Goal: Obtain resource: Obtain resource

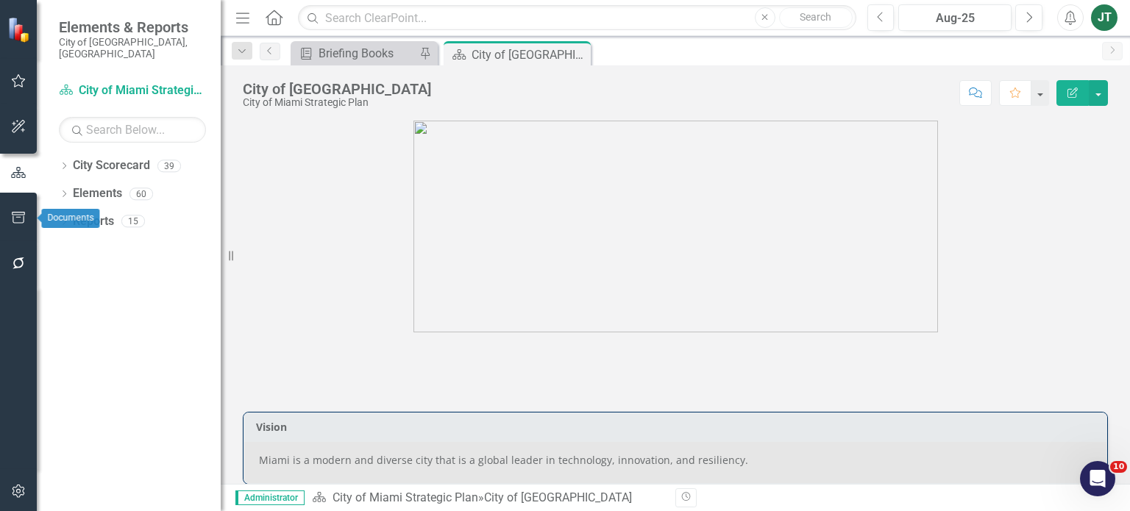
click at [25, 223] on icon "button" at bounding box center [18, 218] width 15 height 12
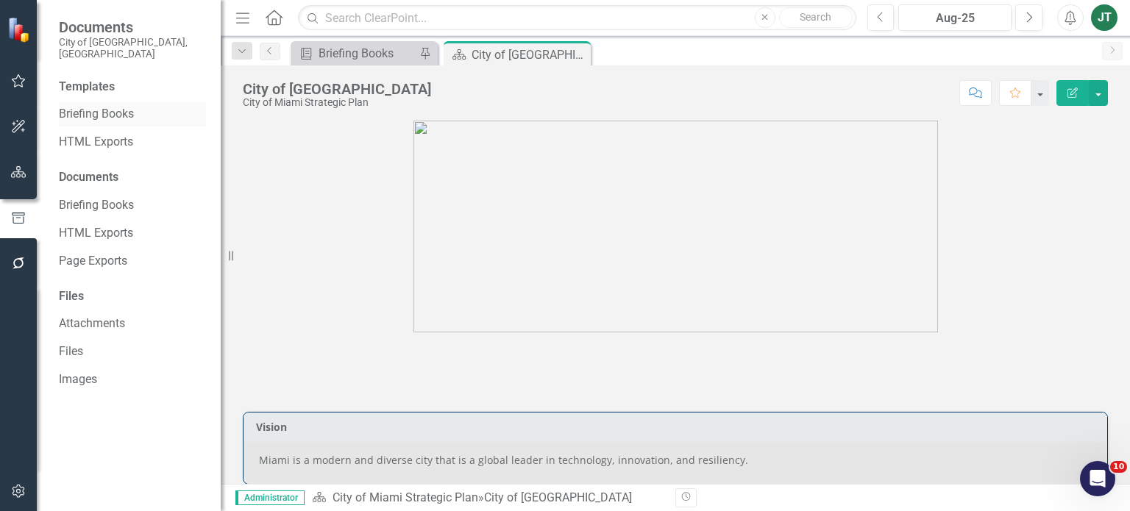
click at [82, 106] on link "Briefing Books" at bounding box center [132, 114] width 147 height 17
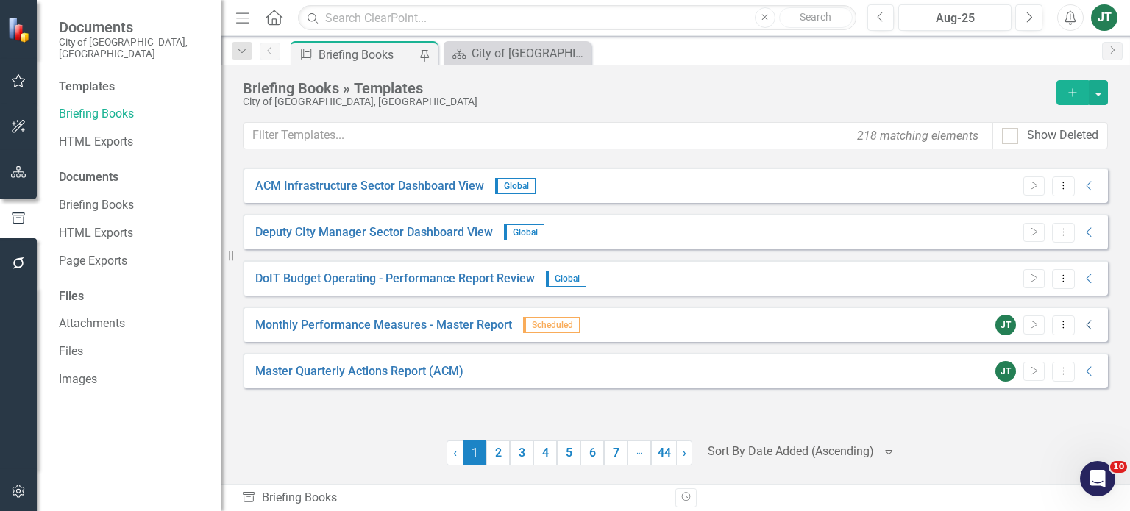
click at [1086, 326] on icon "Collapse" at bounding box center [1089, 325] width 15 height 12
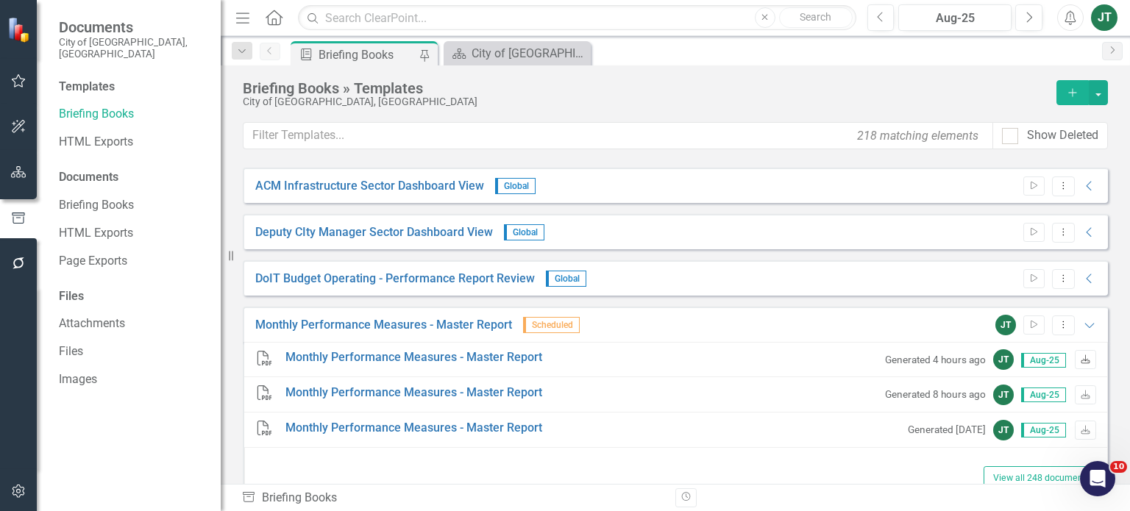
click at [1080, 356] on icon "Download" at bounding box center [1085, 360] width 11 height 9
click at [21, 180] on button "button" at bounding box center [18, 172] width 33 height 31
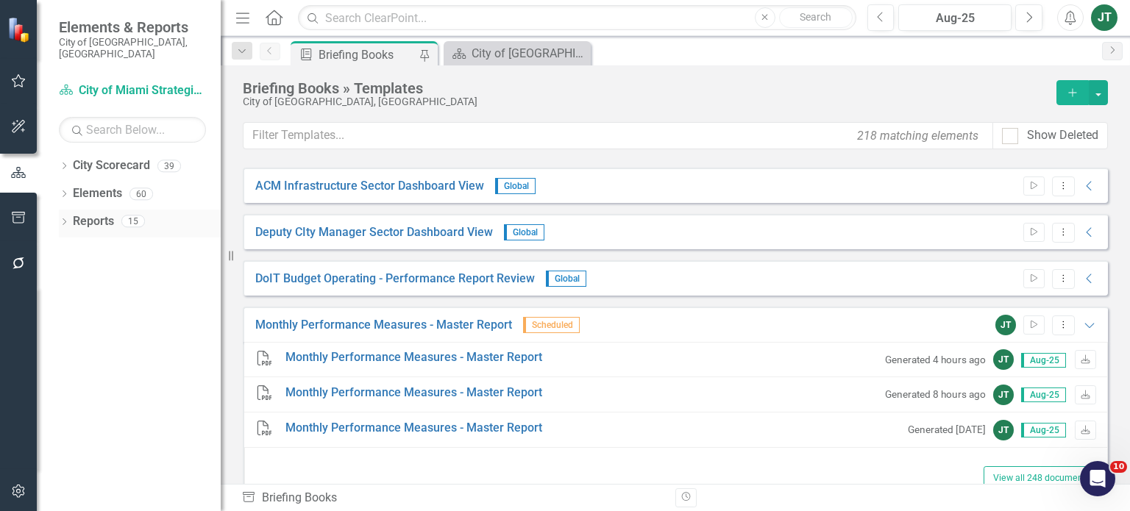
click at [68, 219] on icon "Dropdown" at bounding box center [64, 223] width 10 height 8
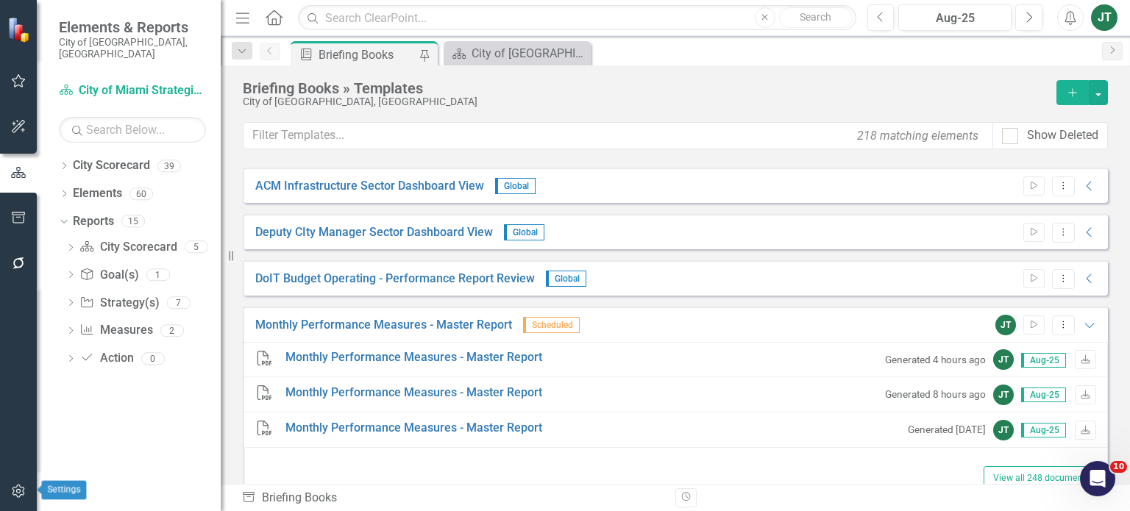
click at [15, 493] on icon "button" at bounding box center [18, 491] width 15 height 12
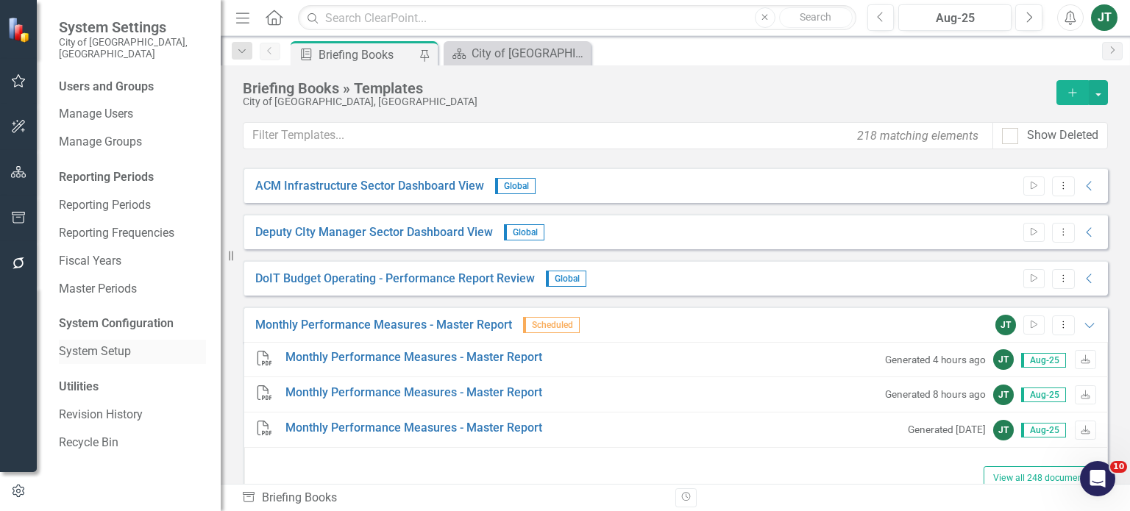
click at [101, 345] on link "System Setup" at bounding box center [132, 351] width 147 height 17
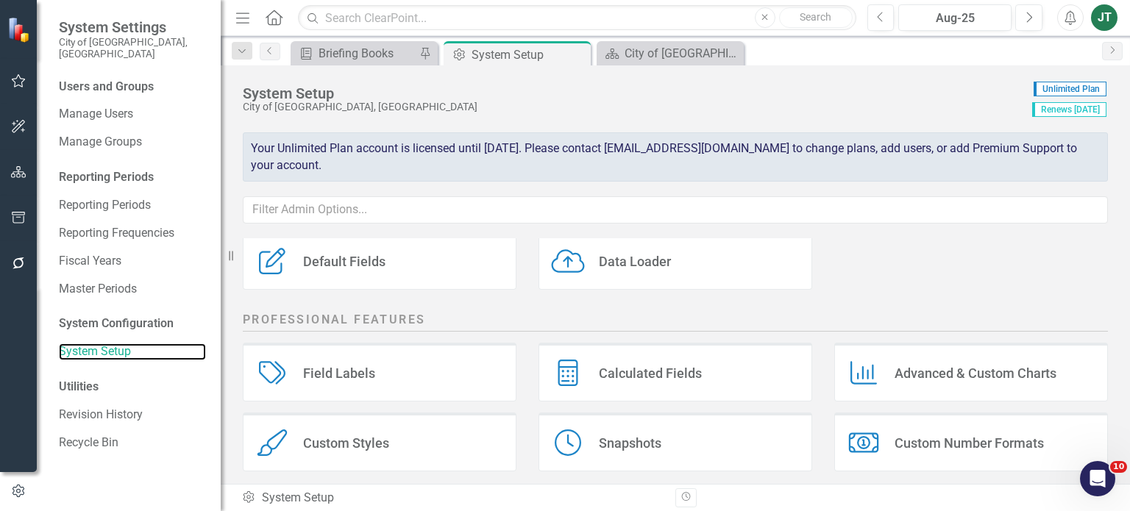
scroll to position [182, 0]
click at [431, 432] on div "Custom Styles Custom Styles" at bounding box center [380, 443] width 274 height 59
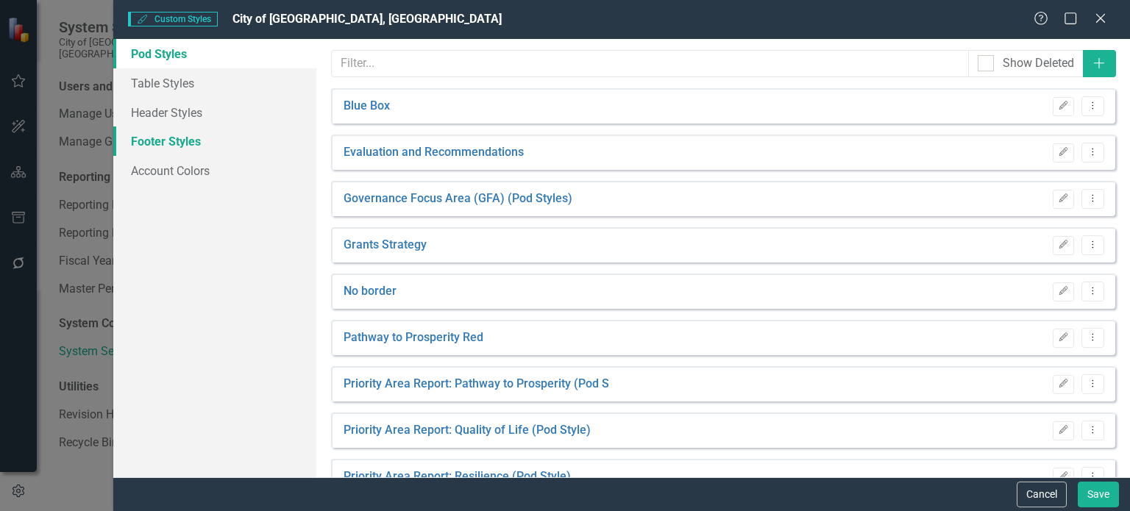
click at [182, 150] on link "Footer Styles" at bounding box center [214, 140] width 203 height 29
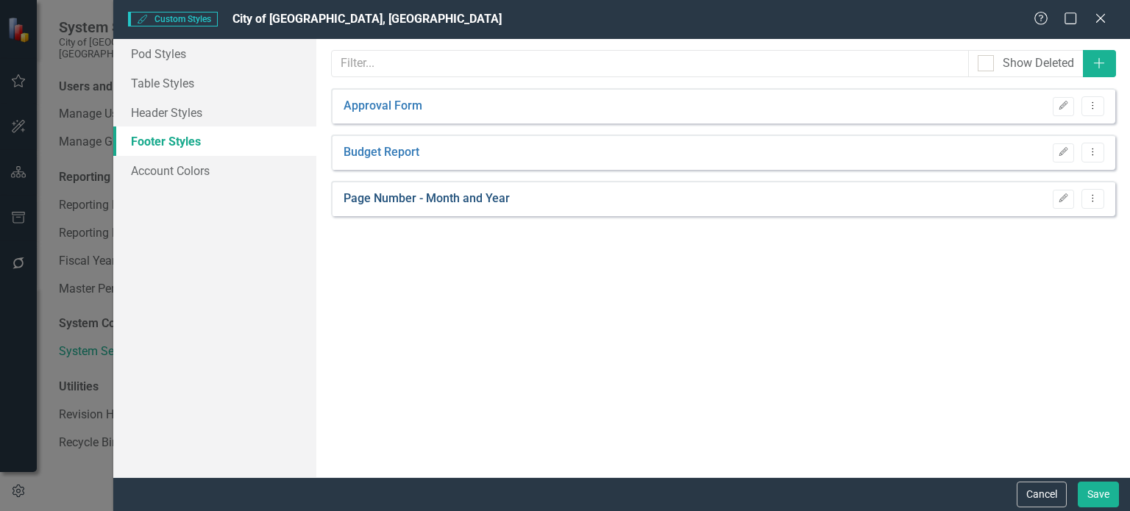
click at [446, 197] on link "Page Number - Month and Year" at bounding box center [426, 198] width 166 height 17
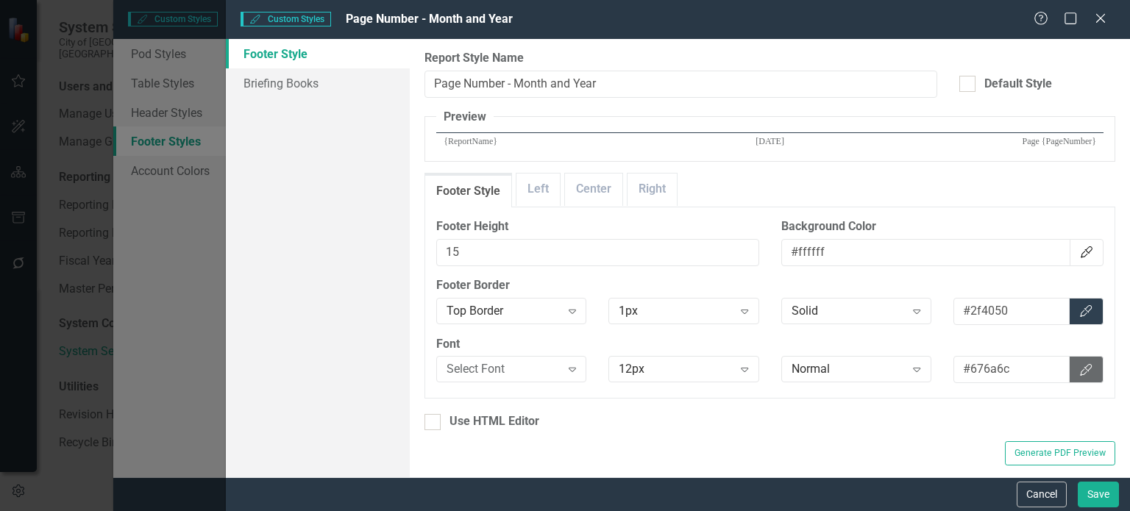
scroll to position [0, 0]
click at [591, 199] on link "Center" at bounding box center [593, 190] width 57 height 32
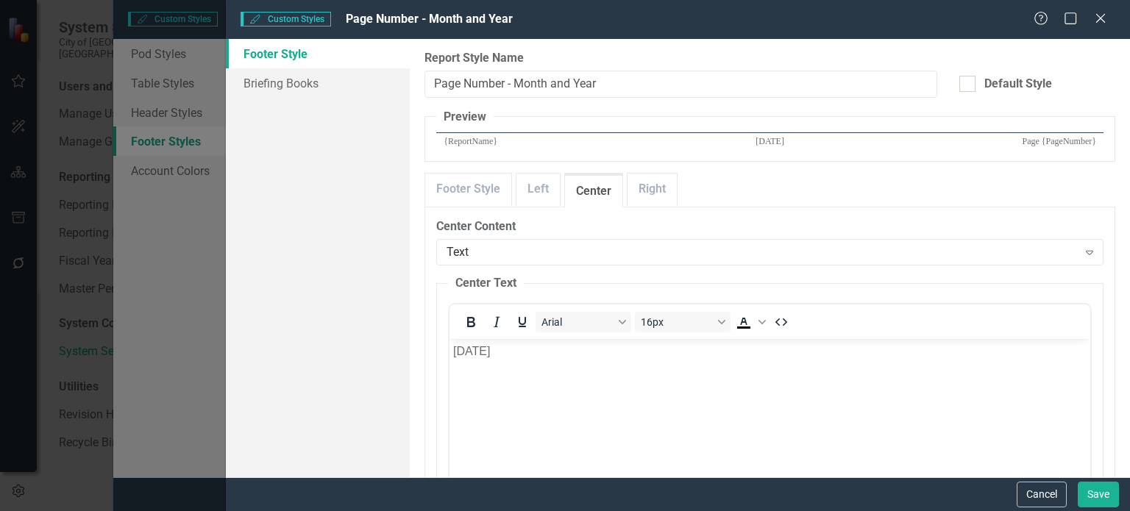
click at [457, 357] on p "[DATE]" at bounding box center [769, 351] width 633 height 18
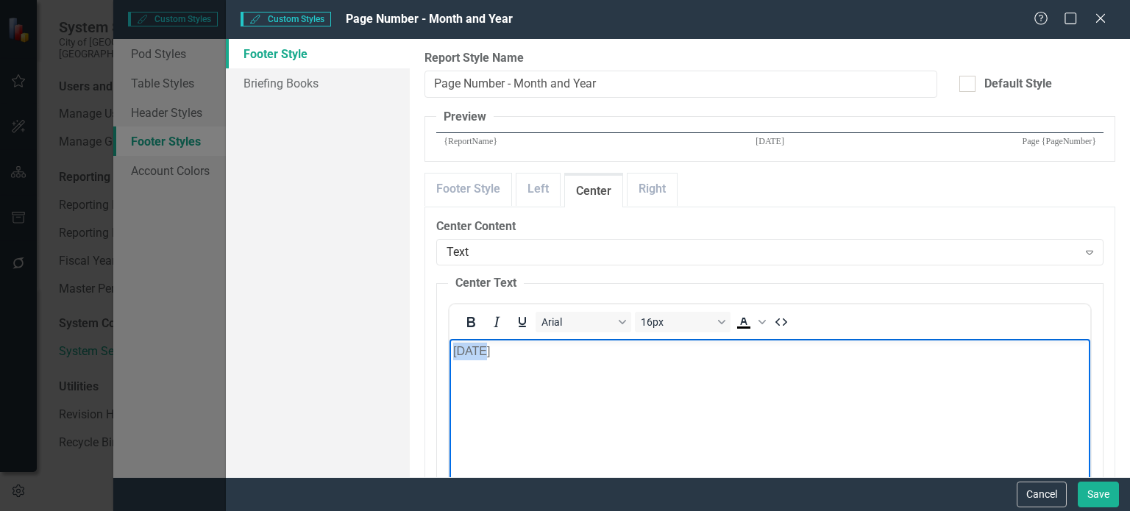
click at [457, 357] on p "[DATE]" at bounding box center [769, 351] width 633 height 18
click at [457, 357] on p "uAly 2025" at bounding box center [769, 351] width 633 height 18
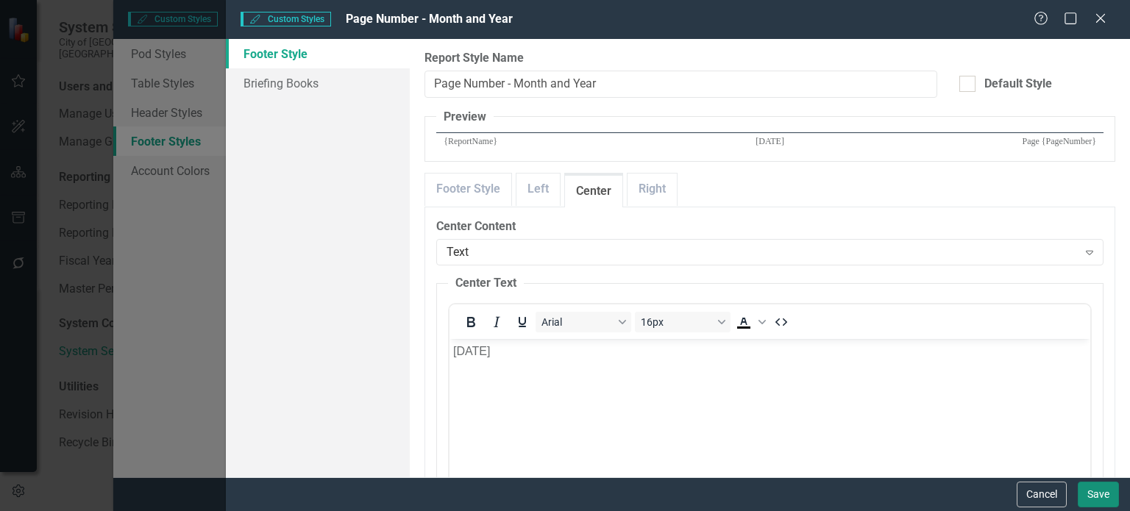
click at [1103, 493] on button "Save" at bounding box center [1097, 495] width 41 height 26
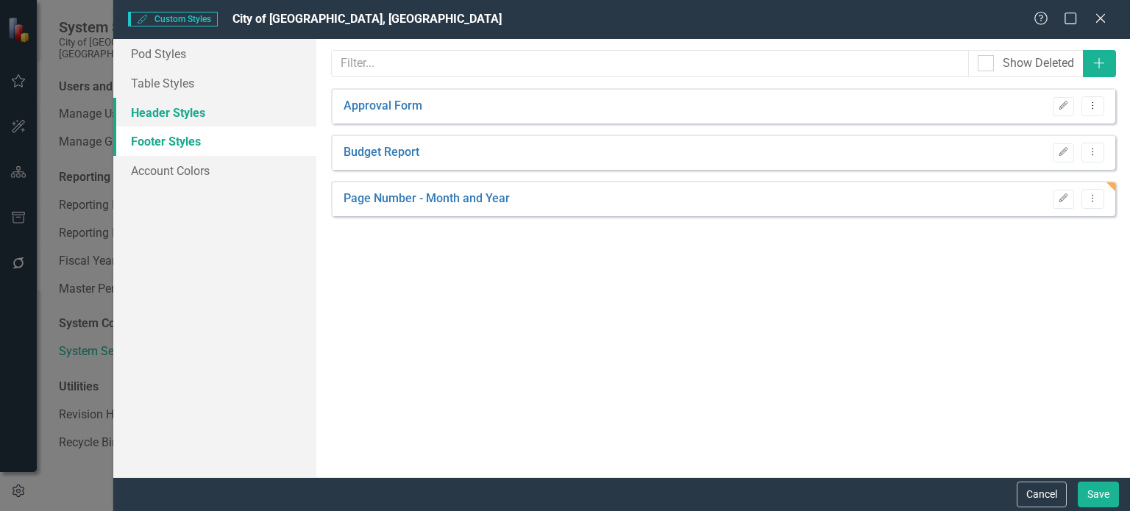
click at [182, 106] on link "Header Styles" at bounding box center [214, 112] width 203 height 29
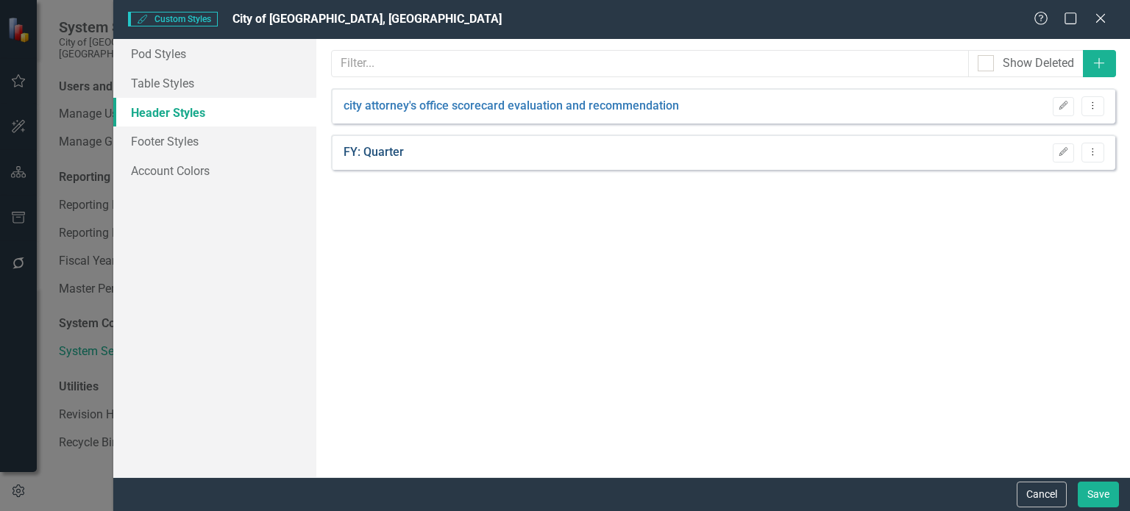
click at [374, 154] on link "FY: Quarter" at bounding box center [373, 152] width 60 height 17
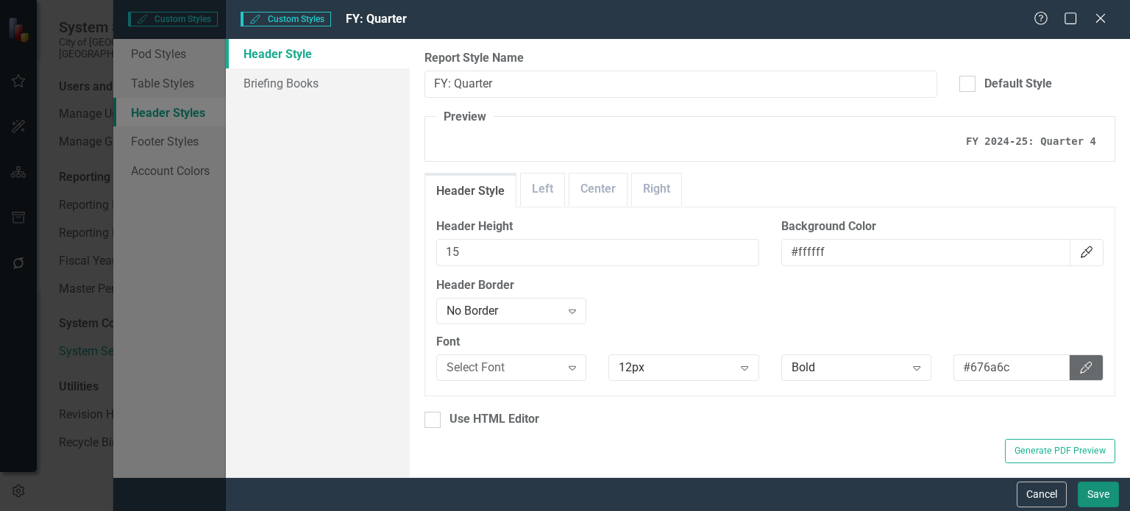
click at [1095, 492] on button "Save" at bounding box center [1097, 495] width 41 height 26
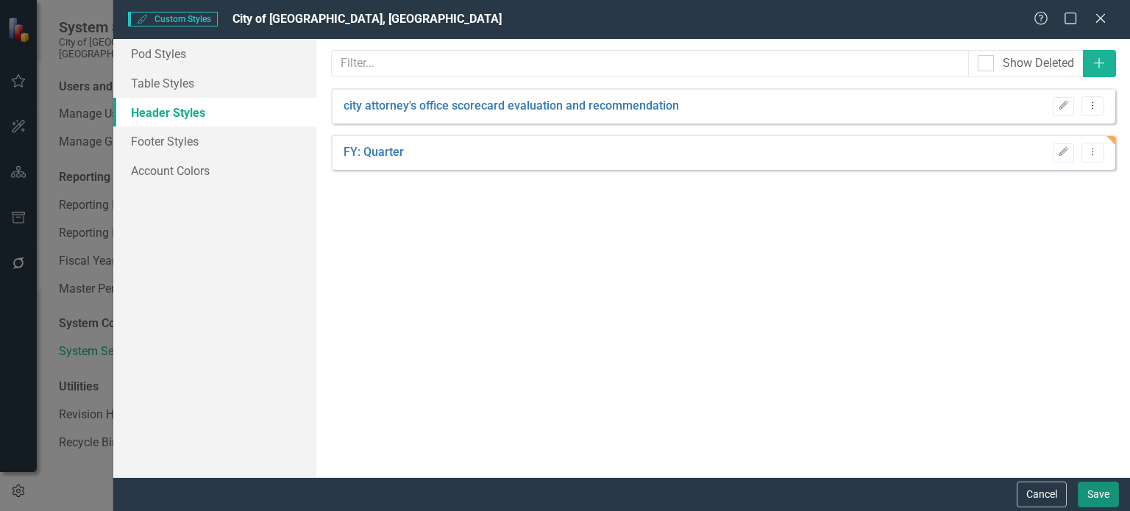
click at [1094, 498] on button "Save" at bounding box center [1097, 495] width 41 height 26
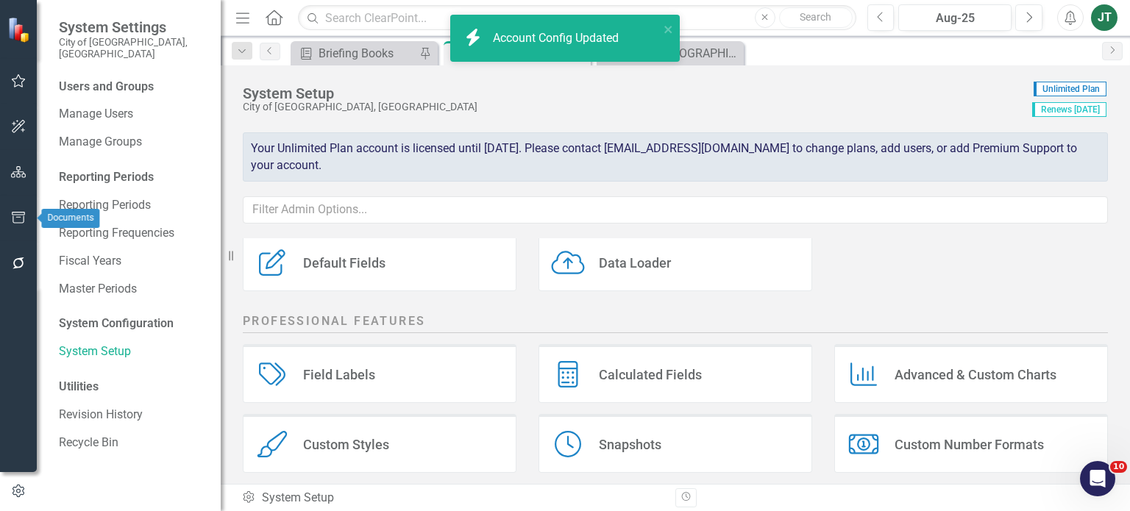
click at [16, 215] on icon "button" at bounding box center [18, 218] width 15 height 12
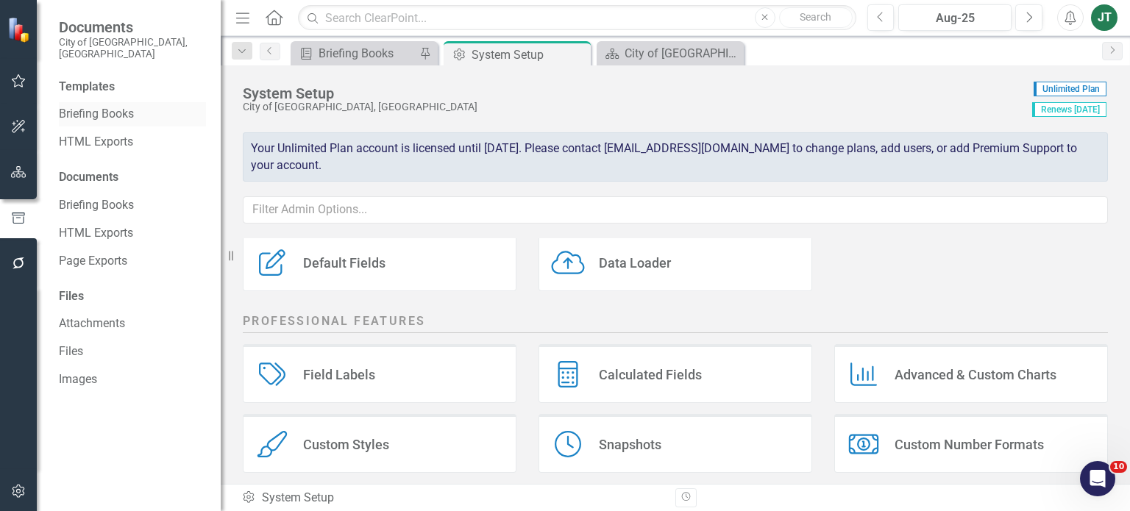
click at [97, 106] on link "Briefing Books" at bounding box center [132, 114] width 147 height 17
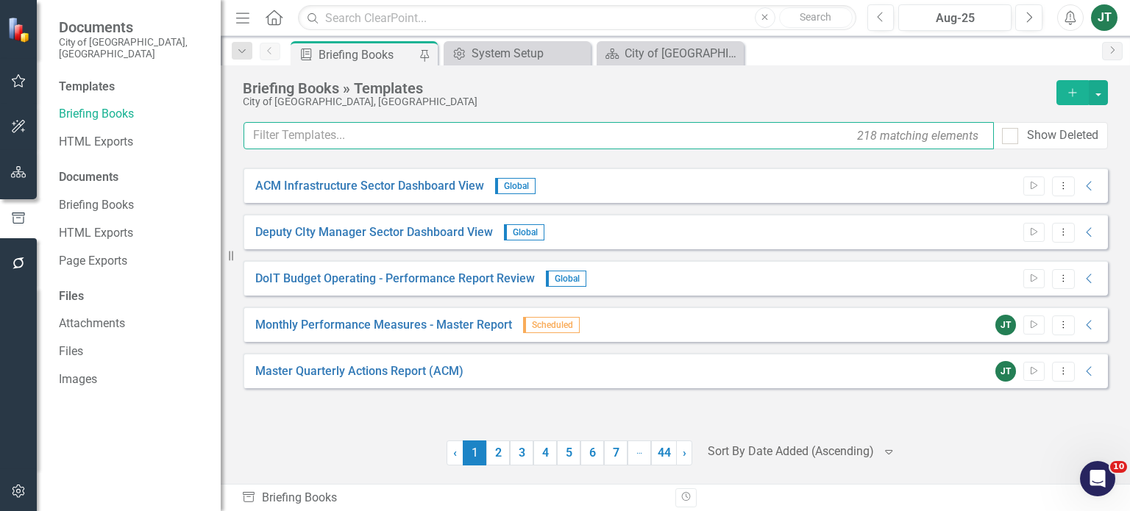
click at [359, 138] on input "text" at bounding box center [618, 135] width 750 height 27
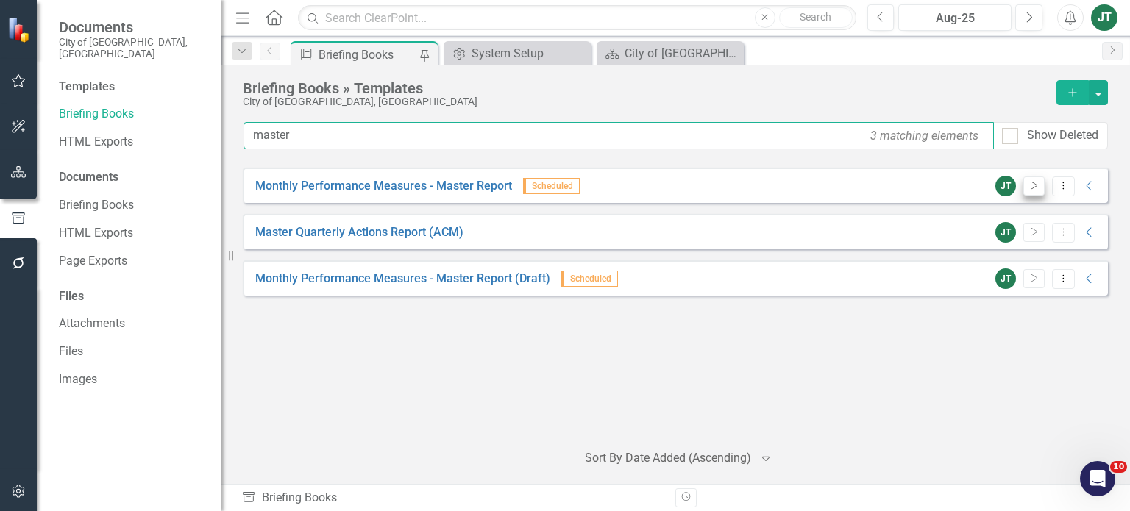
type input "master"
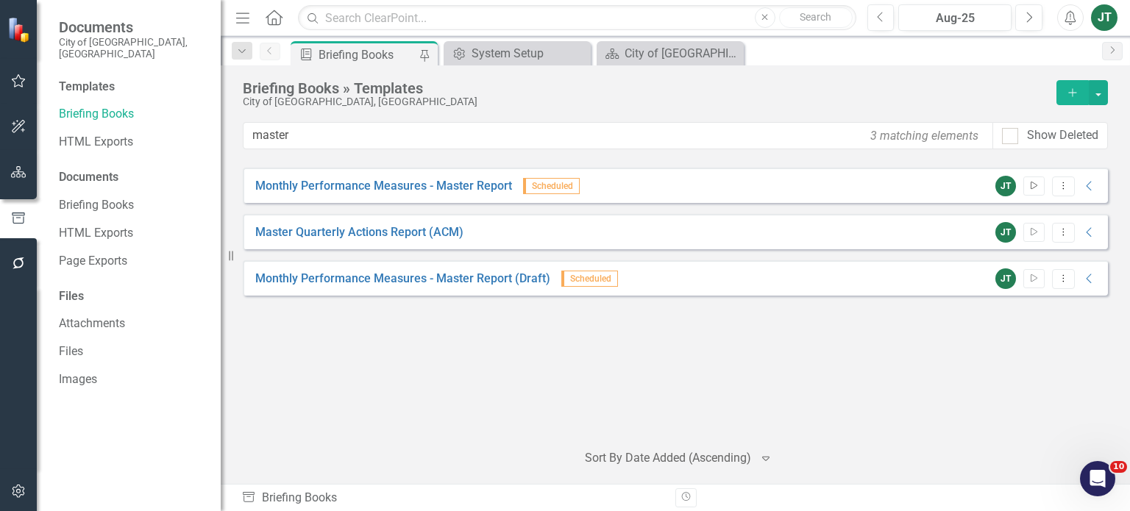
click at [1033, 182] on icon "Start" at bounding box center [1033, 186] width 11 height 9
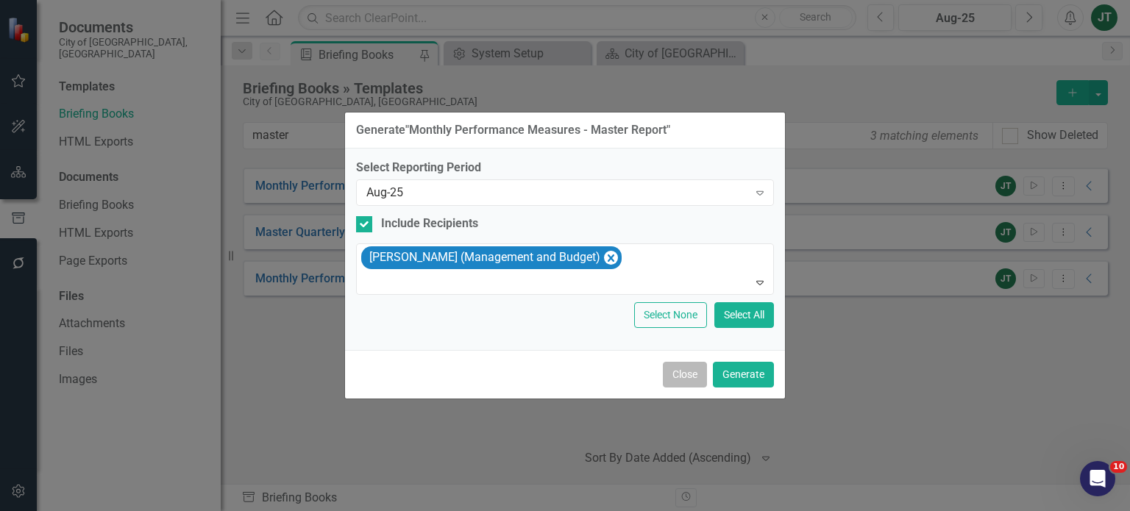
click at [693, 365] on button "Close" at bounding box center [685, 375] width 44 height 26
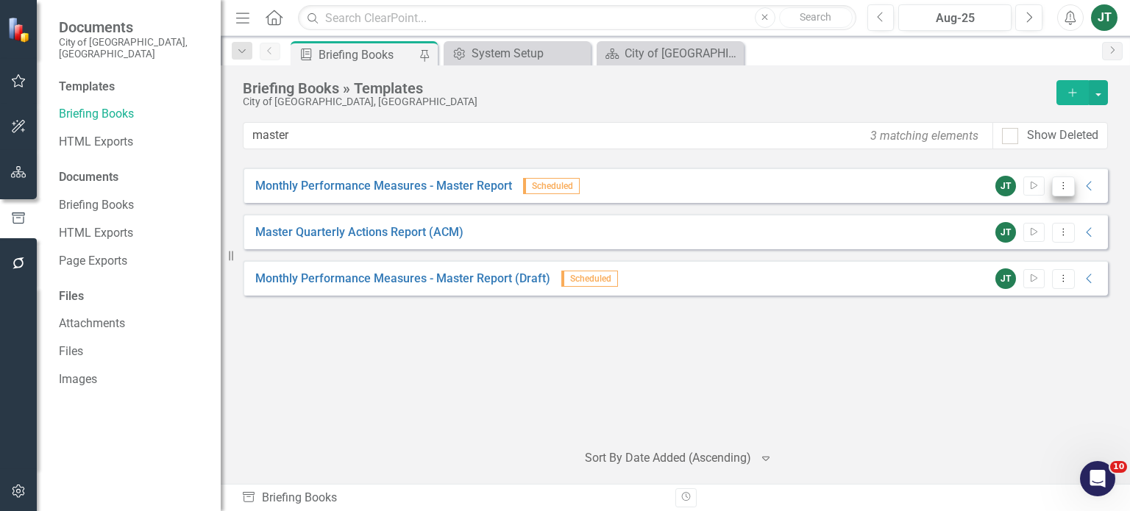
click at [1060, 185] on icon "Dropdown Menu" at bounding box center [1063, 186] width 13 height 10
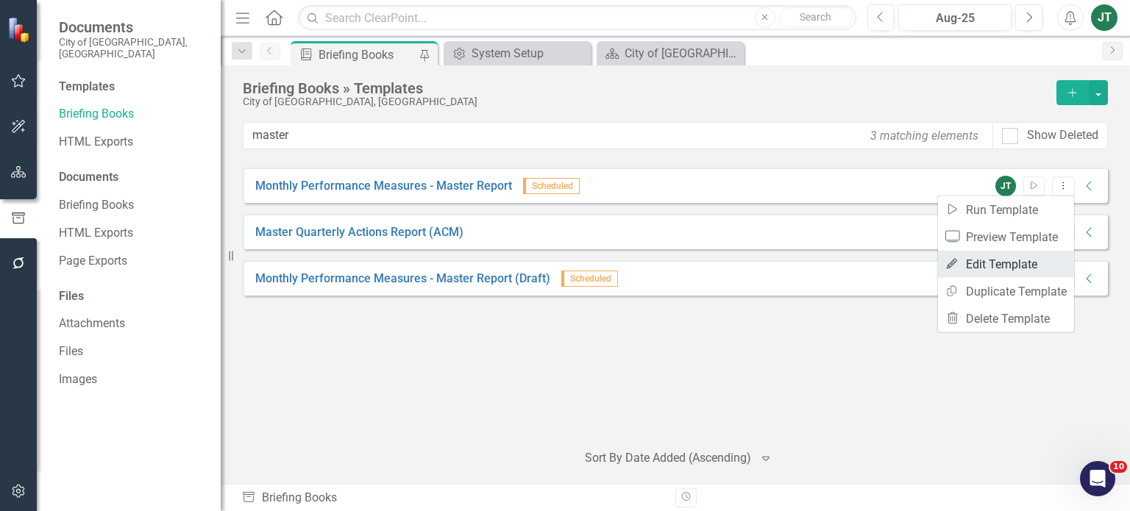
click at [973, 263] on link "Edit Edit Template" at bounding box center [1006, 264] width 136 height 27
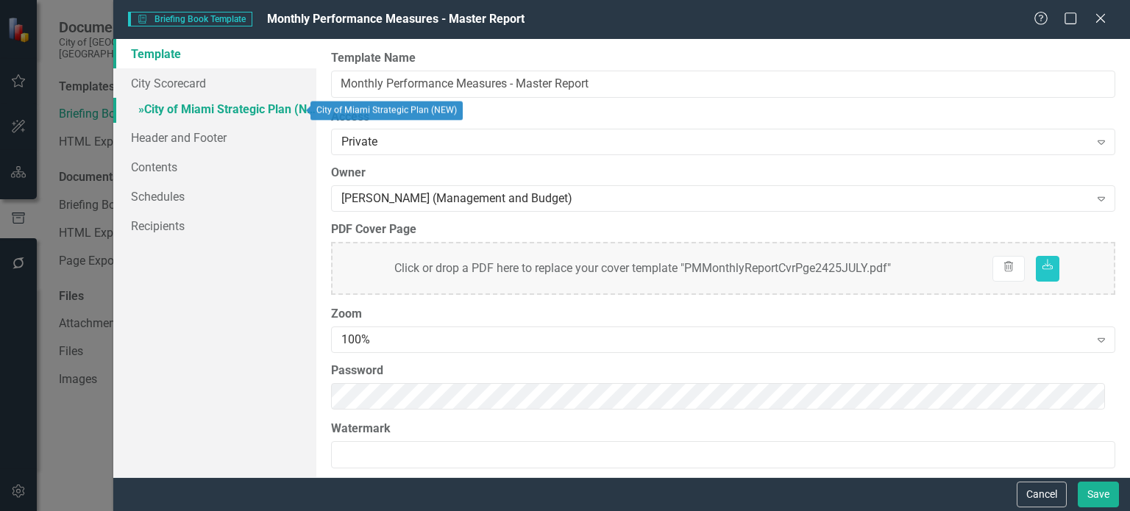
click at [226, 104] on link "» City of Miami Strategic Plan (NEW)" at bounding box center [214, 111] width 203 height 26
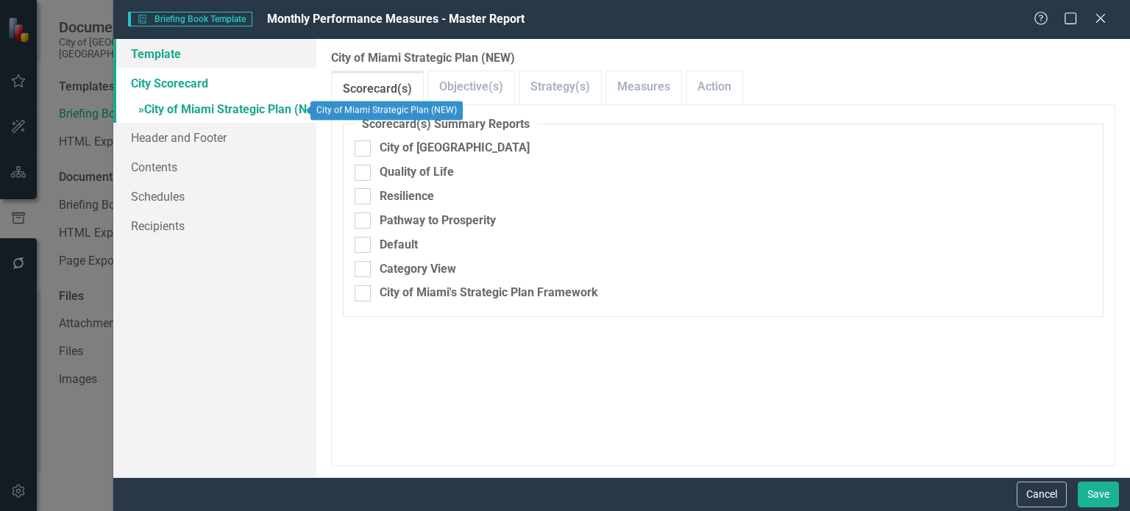
click at [165, 56] on link "Template" at bounding box center [214, 53] width 203 height 29
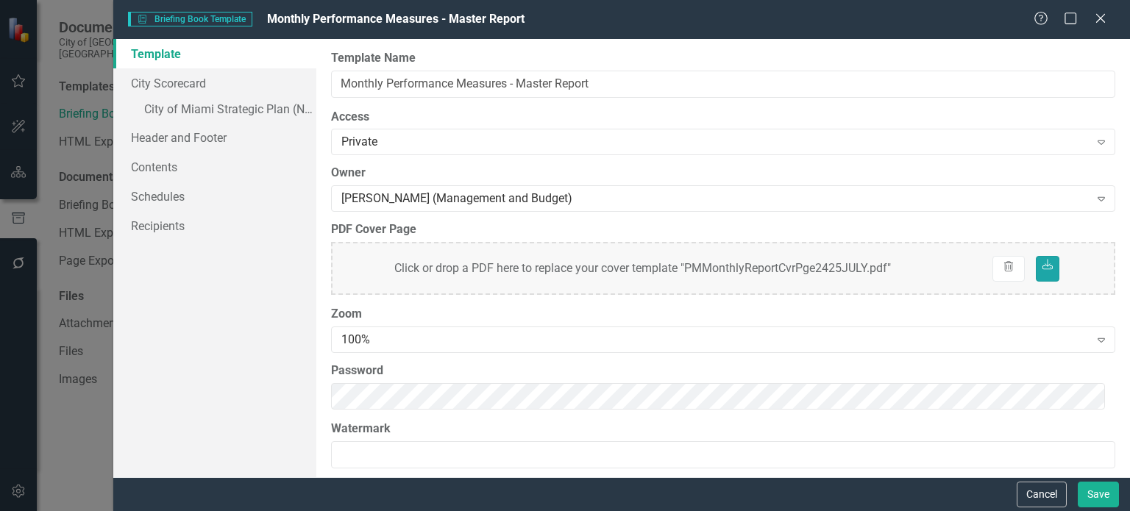
click at [1042, 269] on icon at bounding box center [1047, 265] width 10 height 10
click at [1102, 502] on button "Save" at bounding box center [1097, 495] width 41 height 26
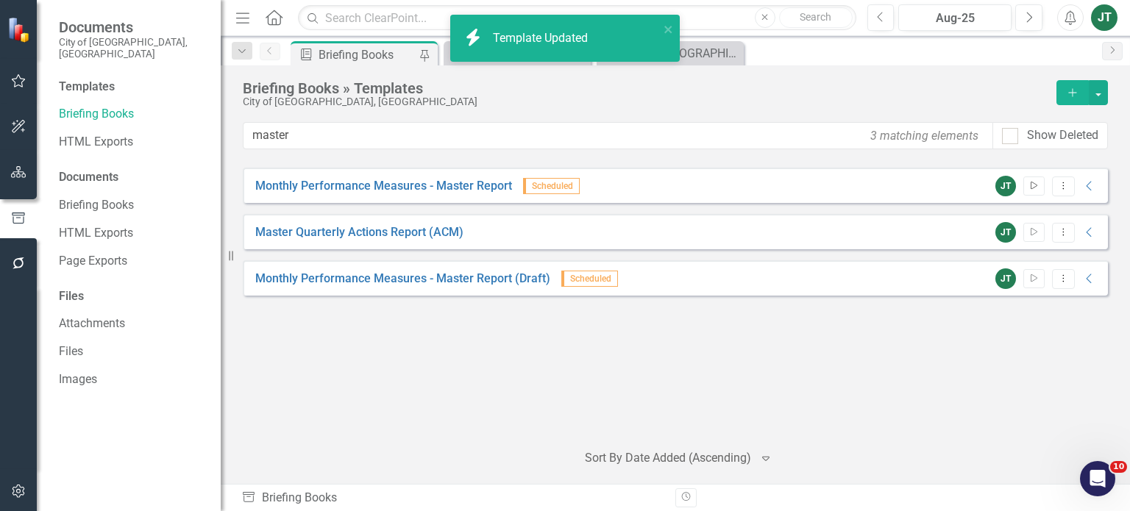
click at [1032, 185] on icon "Start" at bounding box center [1033, 186] width 11 height 9
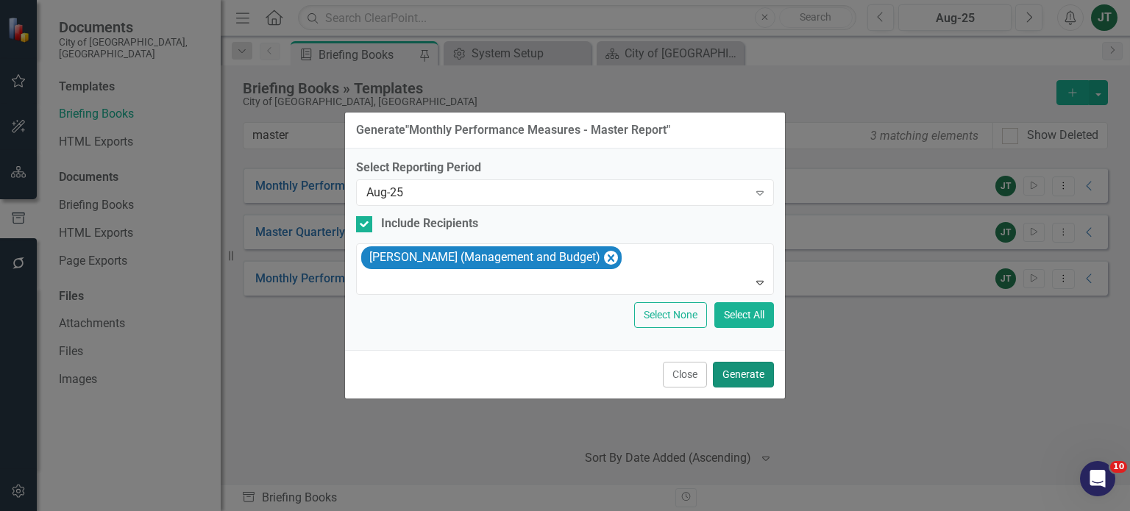
click at [729, 373] on button "Generate" at bounding box center [743, 375] width 61 height 26
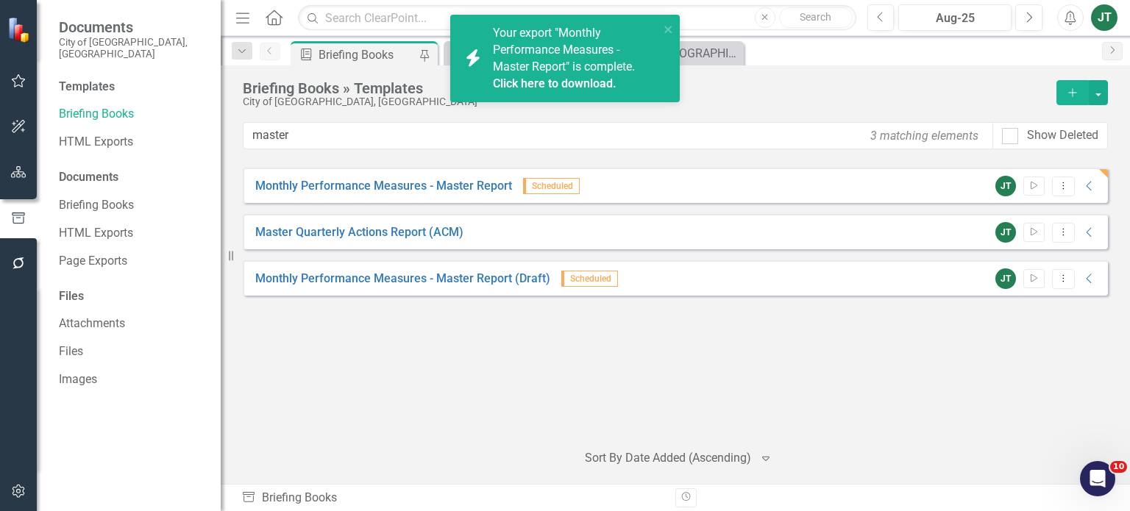
click at [590, 83] on link "Click here to download." at bounding box center [555, 83] width 124 height 14
